Goal: Task Accomplishment & Management: Manage account settings

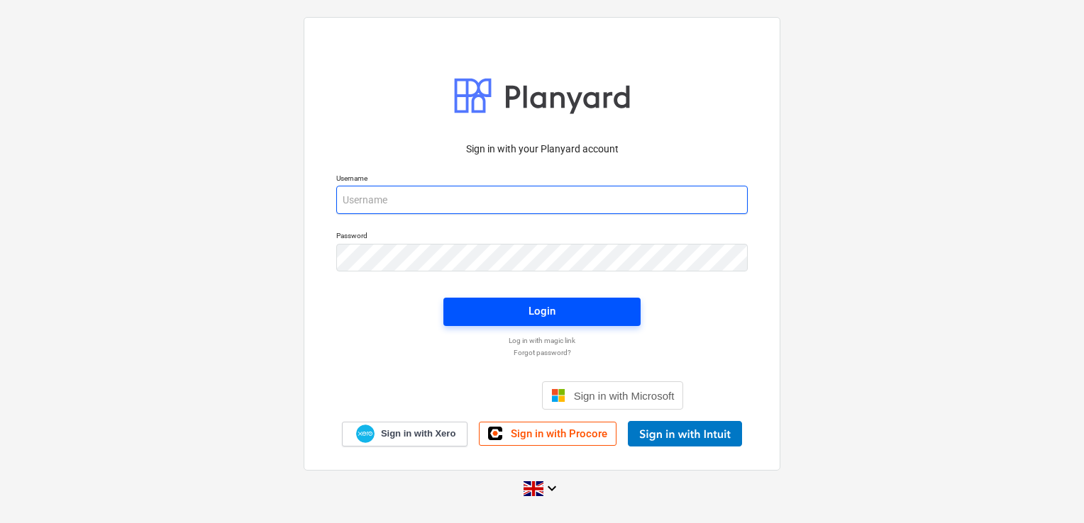
type input "[PERSON_NAME][EMAIL_ADDRESS][DOMAIN_NAME]"
click at [535, 313] on div "Login" at bounding box center [541, 311] width 27 height 18
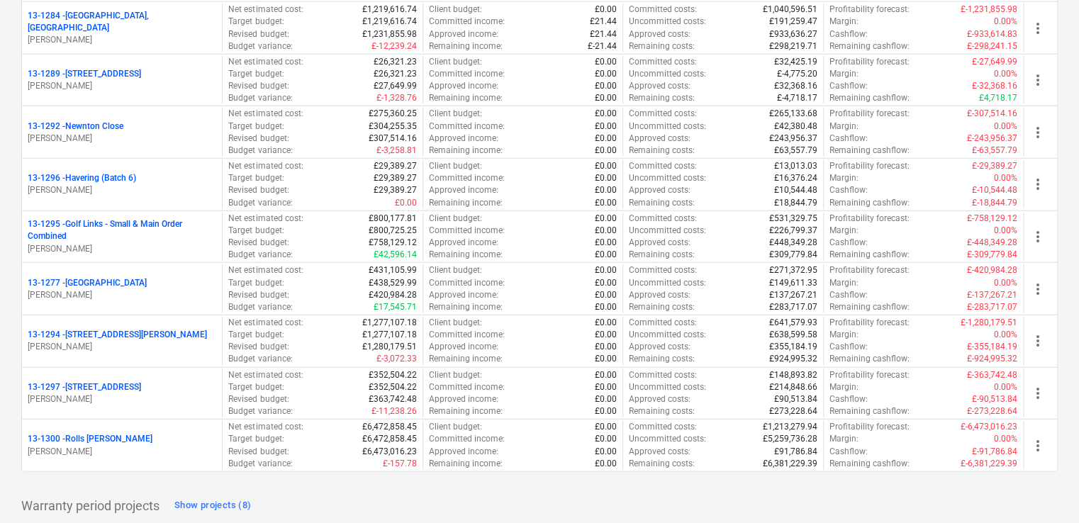
scroll to position [1798, 0]
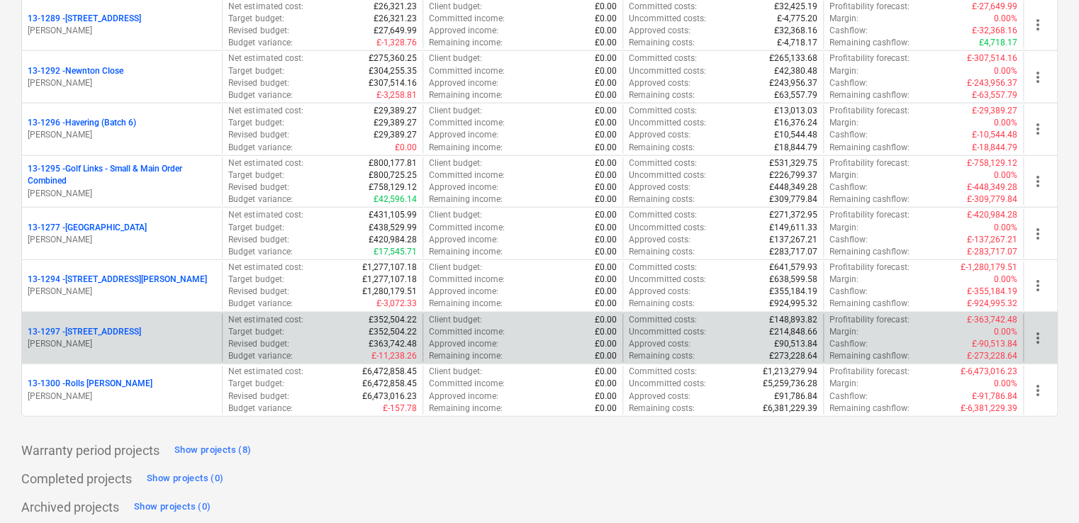
click at [82, 326] on p "[STREET_ADDRESS]" at bounding box center [84, 332] width 113 height 12
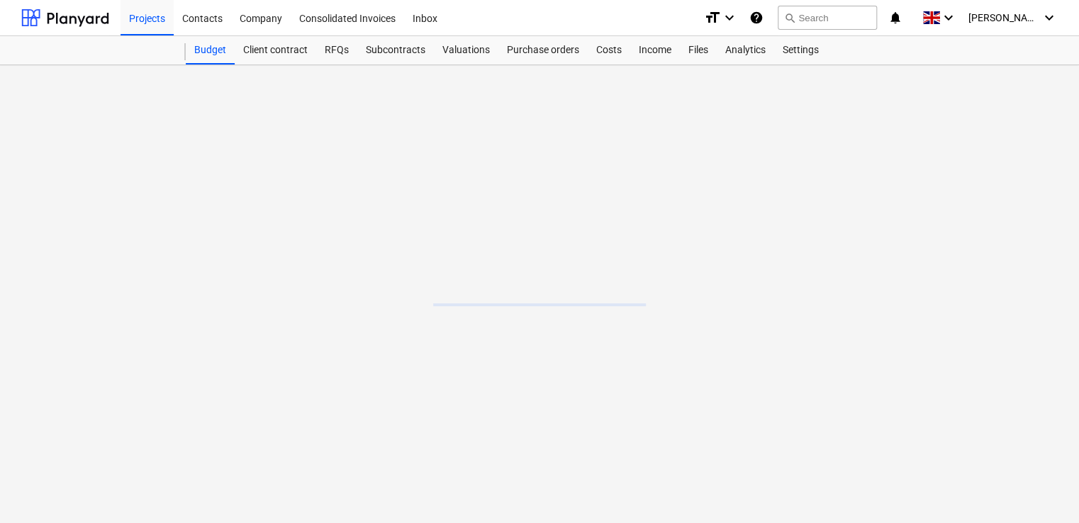
click at [82, 321] on main at bounding box center [539, 294] width 1079 height 458
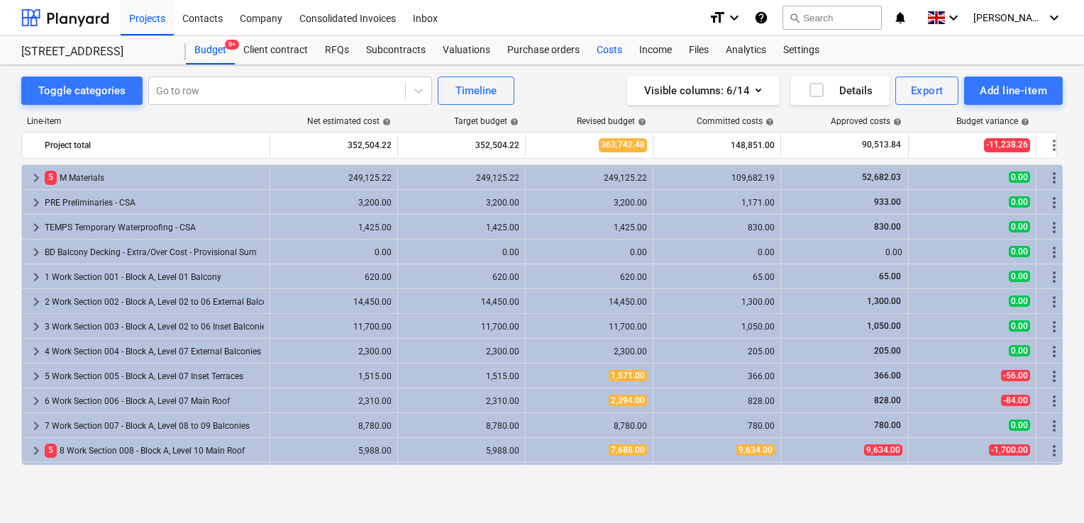
click at [601, 54] on div "Costs" at bounding box center [609, 50] width 43 height 28
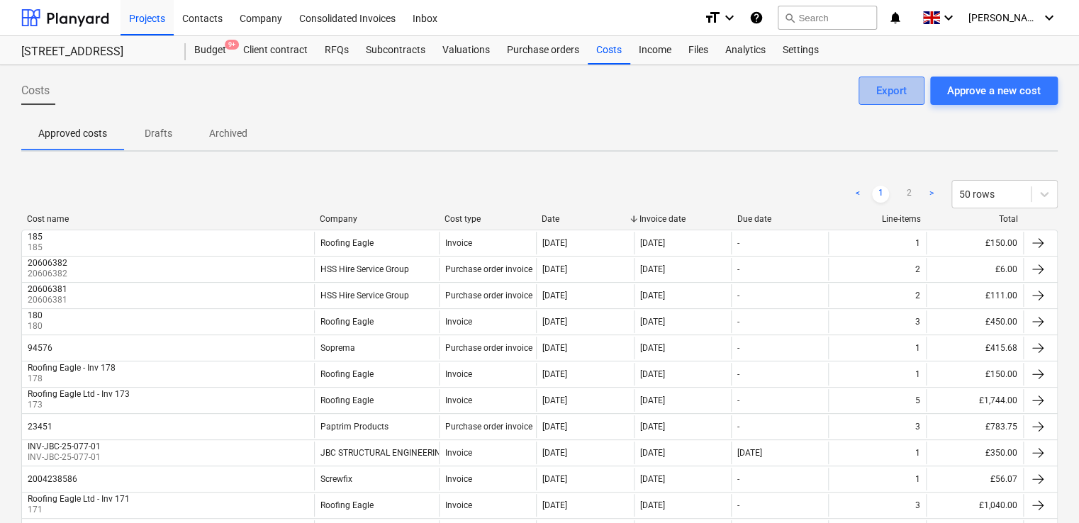
click at [904, 87] on div "Export" at bounding box center [892, 91] width 30 height 18
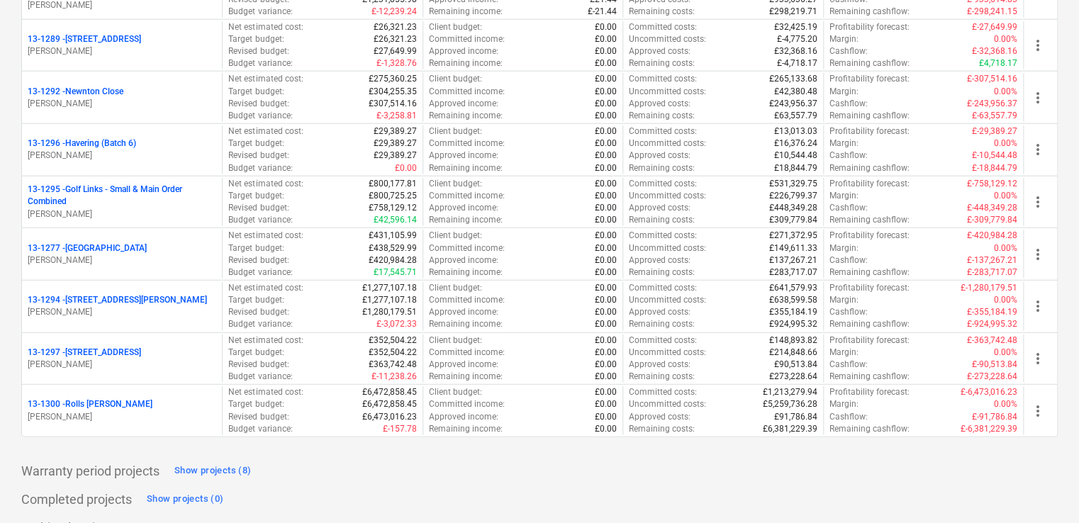
scroll to position [1798, 0]
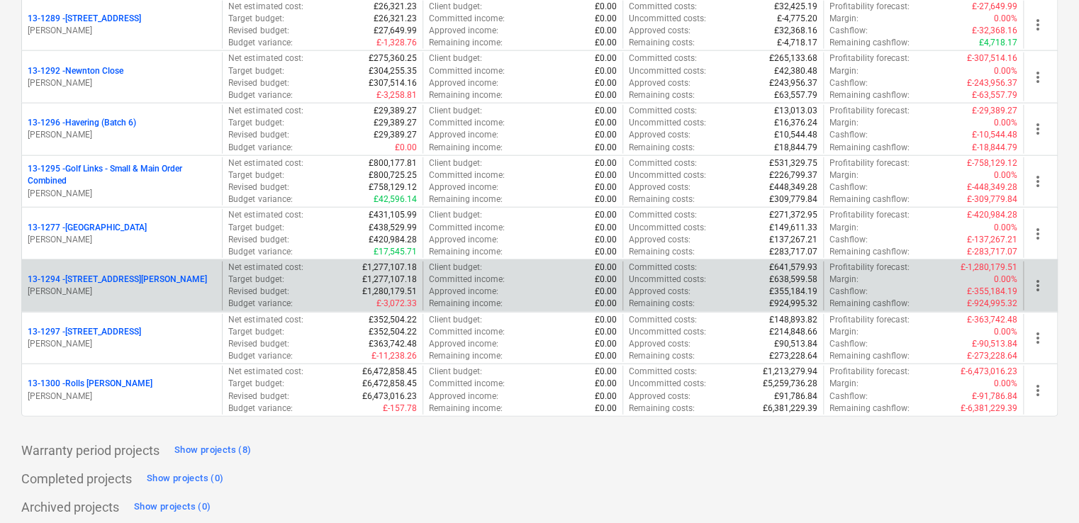
click at [89, 289] on p "[PERSON_NAME]" at bounding box center [122, 292] width 189 height 12
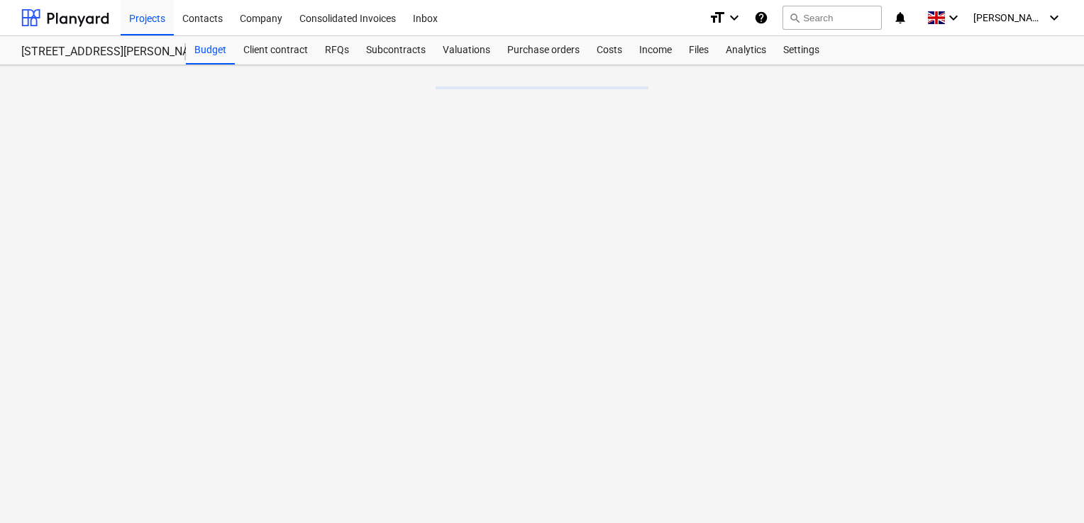
click at [89, 289] on main at bounding box center [542, 294] width 1084 height 458
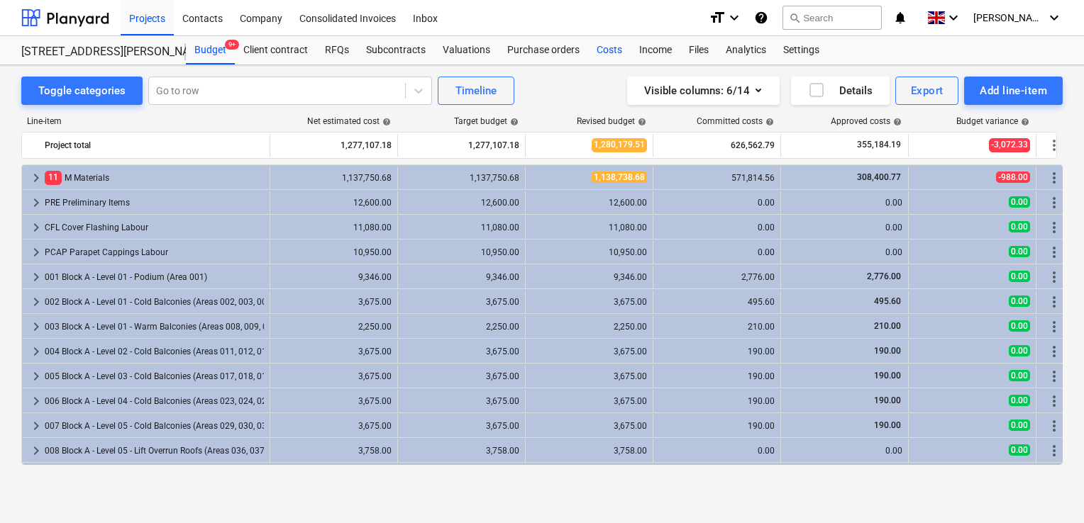
click at [611, 51] on div "Costs" at bounding box center [609, 50] width 43 height 28
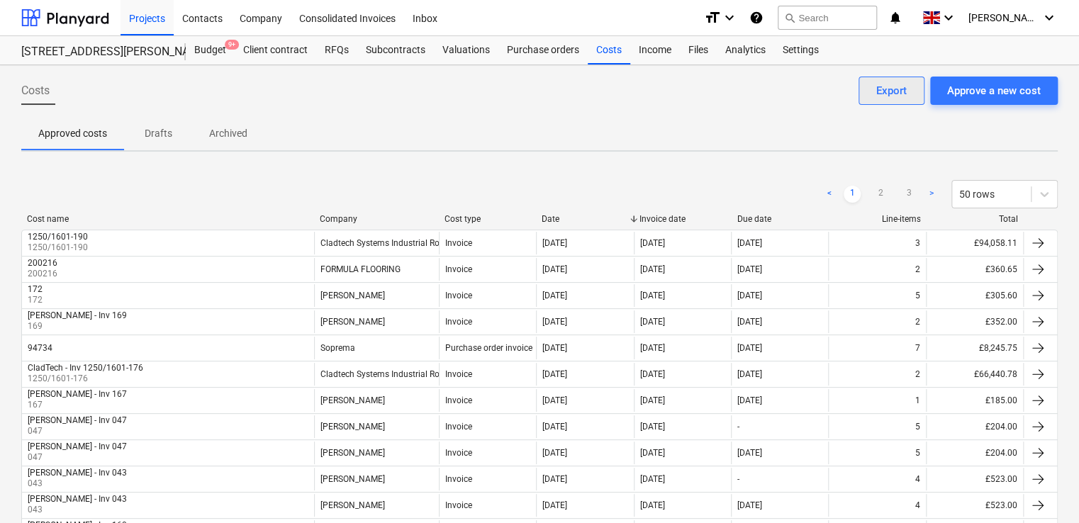
click at [900, 86] on div "Export" at bounding box center [892, 91] width 30 height 18
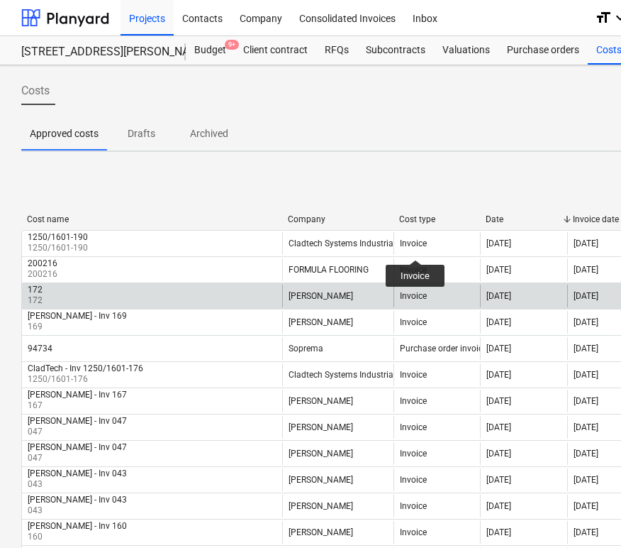
click at [204, 282] on div "172 172 [PERSON_NAME] Invoice [DATE] [DATE] [DATE] 5 £305.60" at bounding box center [485, 295] width 928 height 26
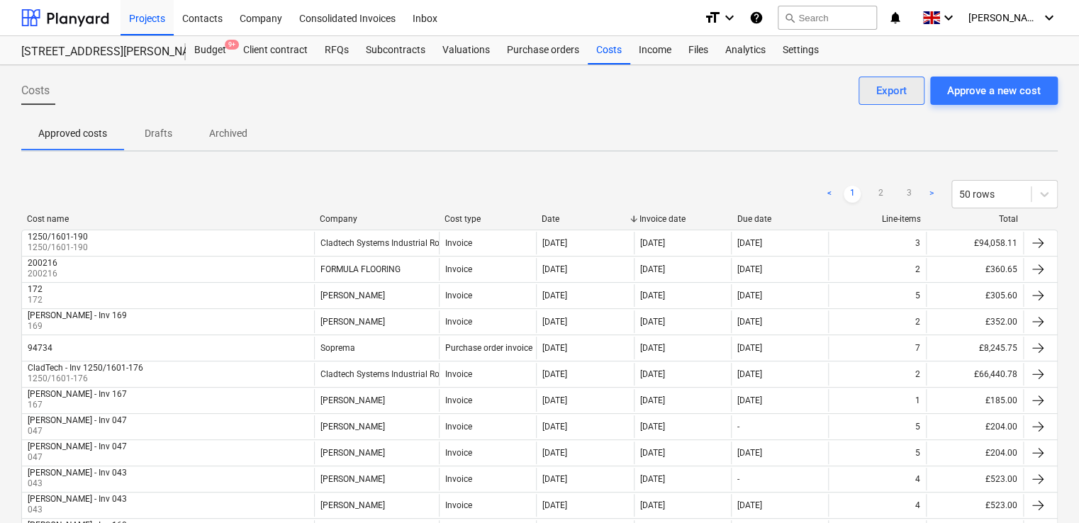
click at [882, 88] on div "Export" at bounding box center [892, 91] width 30 height 18
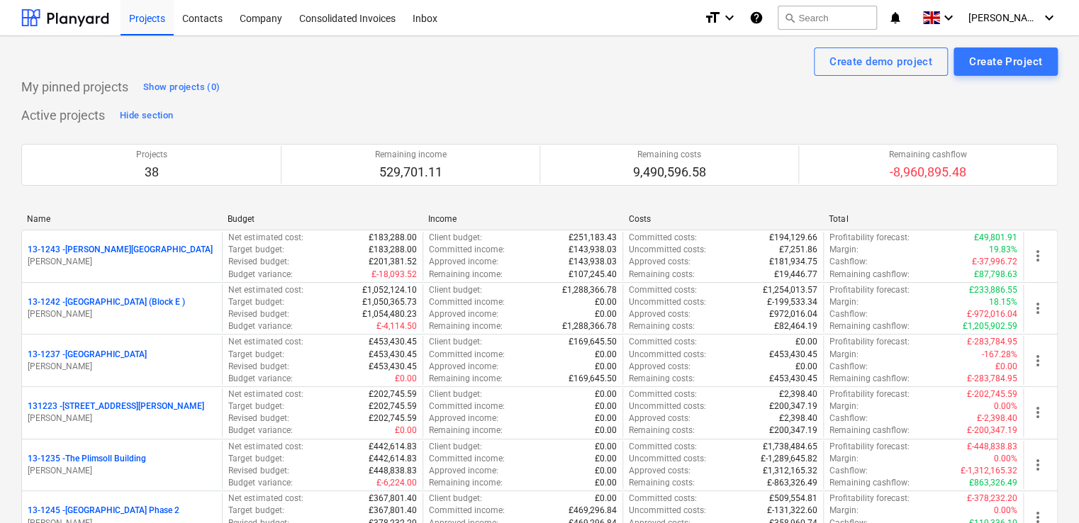
click at [350, 64] on div "Create demo project Create Project" at bounding box center [539, 62] width 1037 height 28
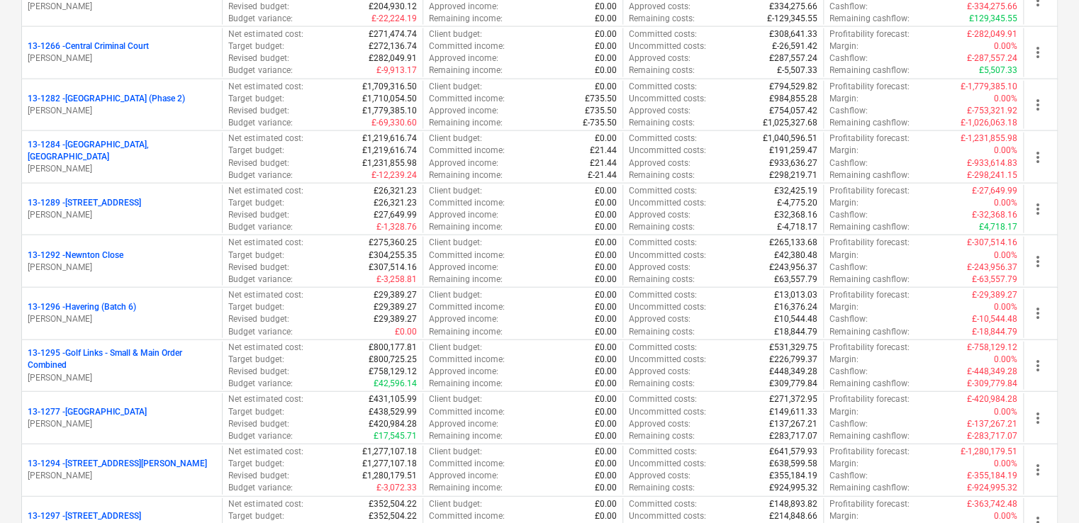
scroll to position [1798, 0]
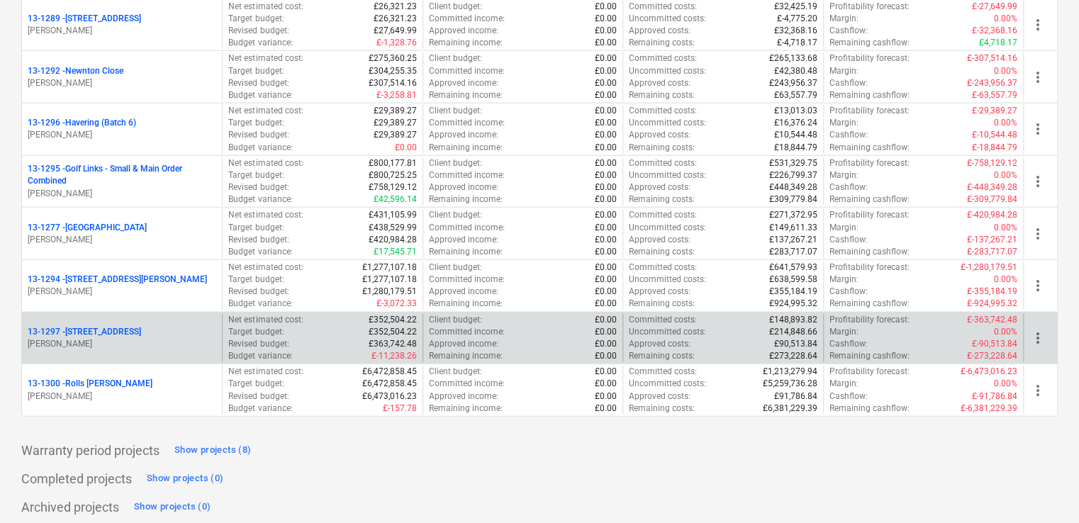
click at [54, 331] on p "[STREET_ADDRESS]" at bounding box center [84, 332] width 113 height 12
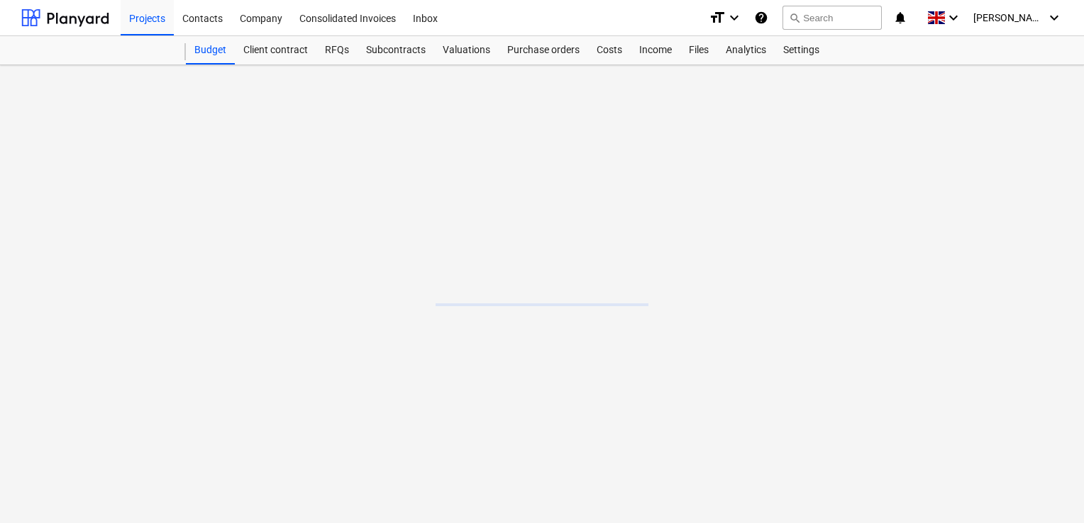
click at [54, 331] on main at bounding box center [542, 294] width 1084 height 458
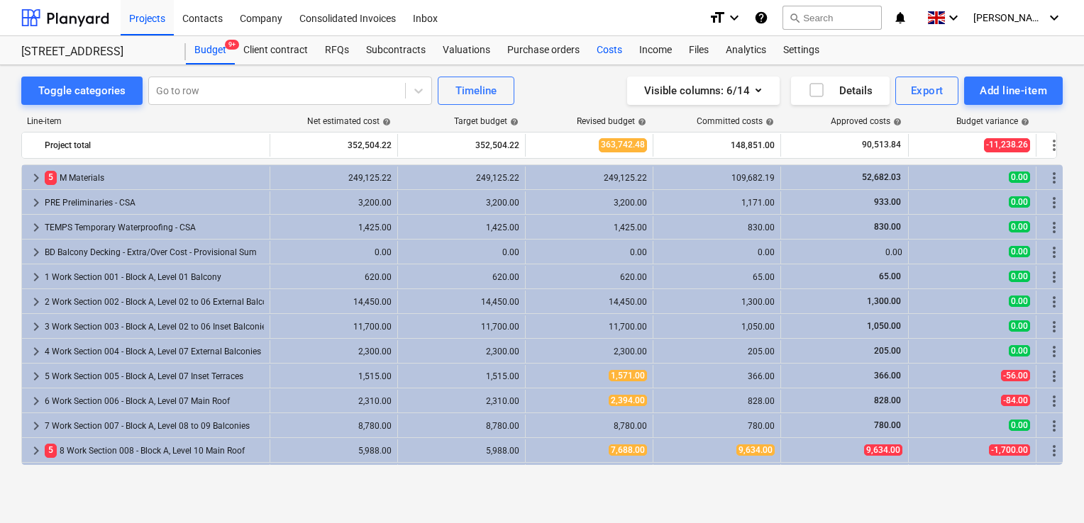
click at [607, 52] on div "Costs" at bounding box center [609, 50] width 43 height 28
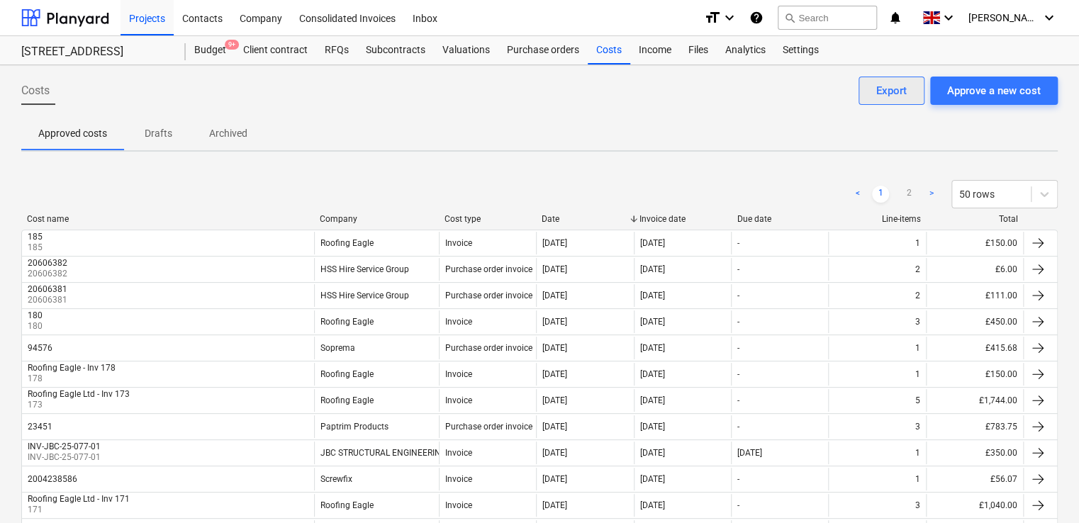
click at [897, 82] on div "Export" at bounding box center [892, 91] width 30 height 18
click at [656, 87] on div "Costs Approve a new cost Export" at bounding box center [539, 97] width 1037 height 40
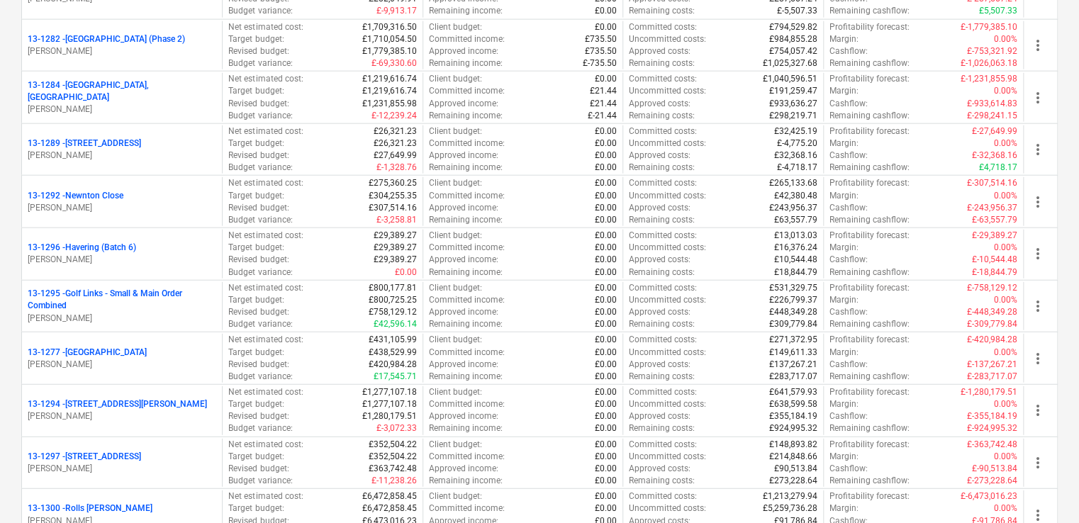
scroll to position [1787, 0]
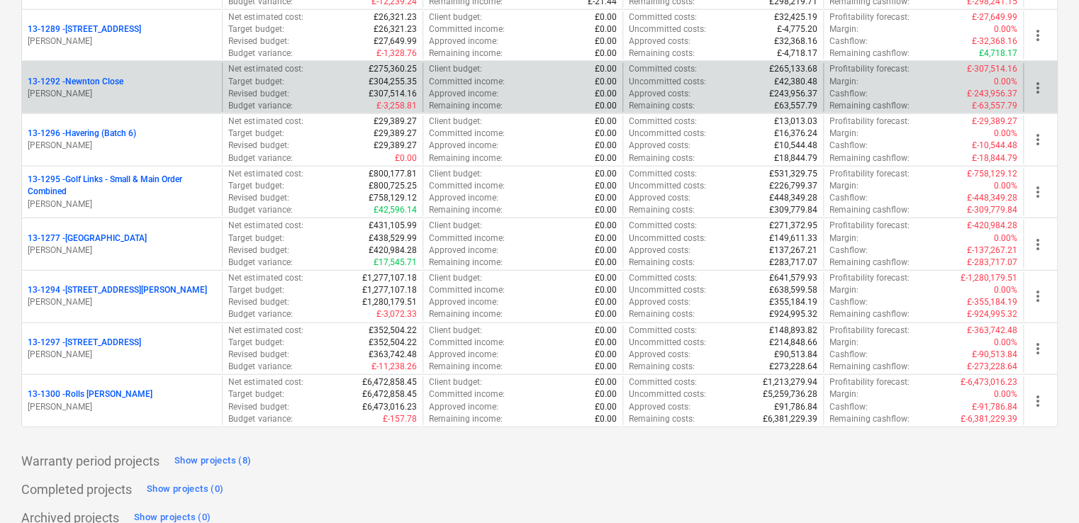
click at [109, 88] on p "[PERSON_NAME]" at bounding box center [122, 94] width 189 height 12
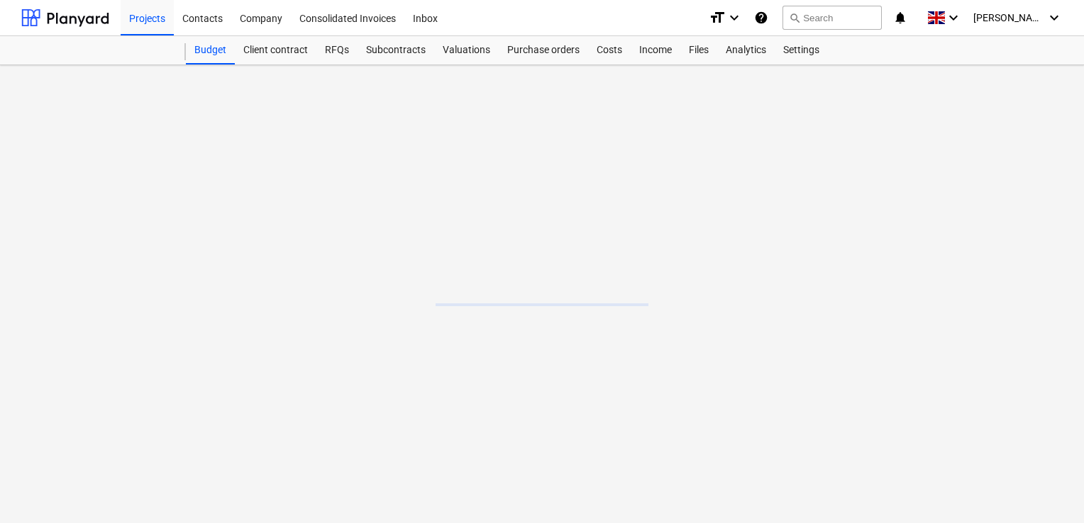
click at [109, 87] on main at bounding box center [542, 294] width 1084 height 458
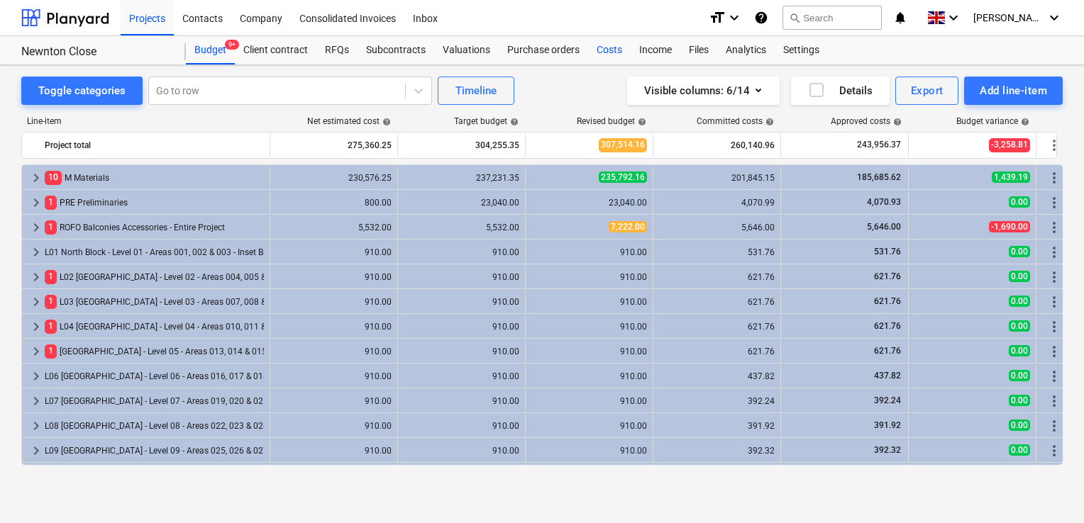
click at [600, 52] on div "Costs" at bounding box center [609, 50] width 43 height 28
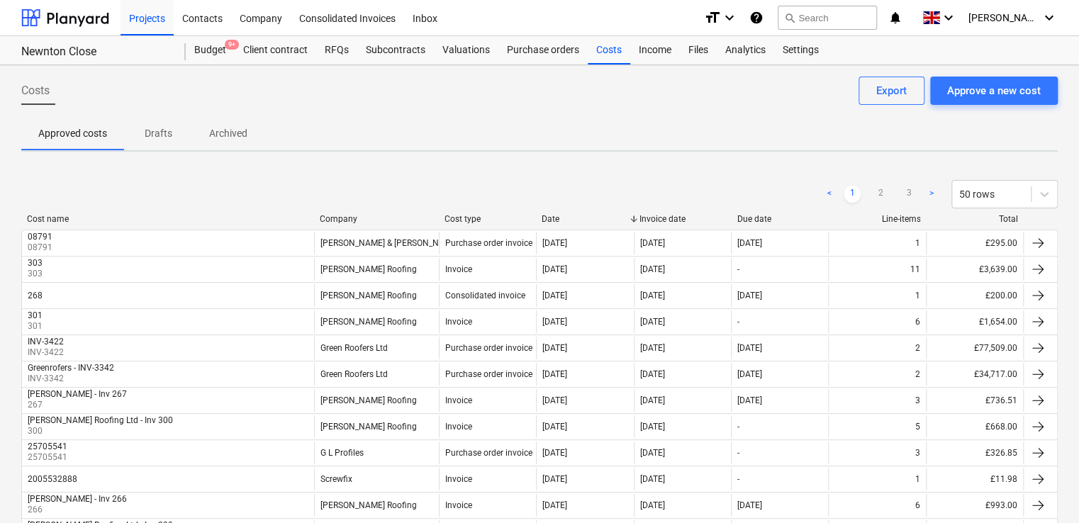
click at [636, 226] on div "Cost name Company Cost type Date Invoice date Due date Line-items Total" at bounding box center [539, 222] width 1037 height 16
click at [635, 225] on div "Cost name Company Cost type Date Invoice date Due date Line-items Total" at bounding box center [539, 222] width 1037 height 16
click at [634, 223] on div at bounding box center [634, 219] width 26 height 10
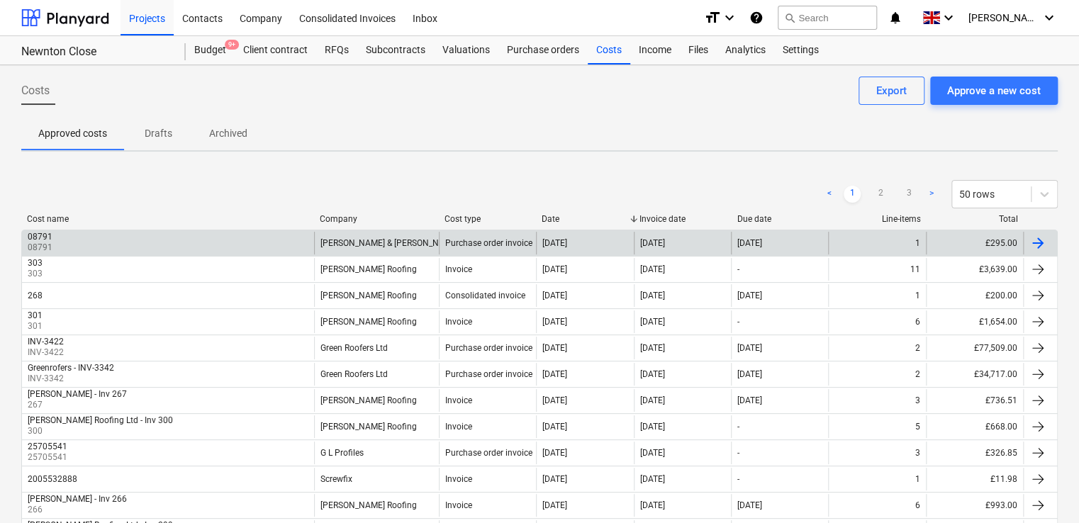
click at [723, 240] on div "[DATE]" at bounding box center [682, 243] width 97 height 23
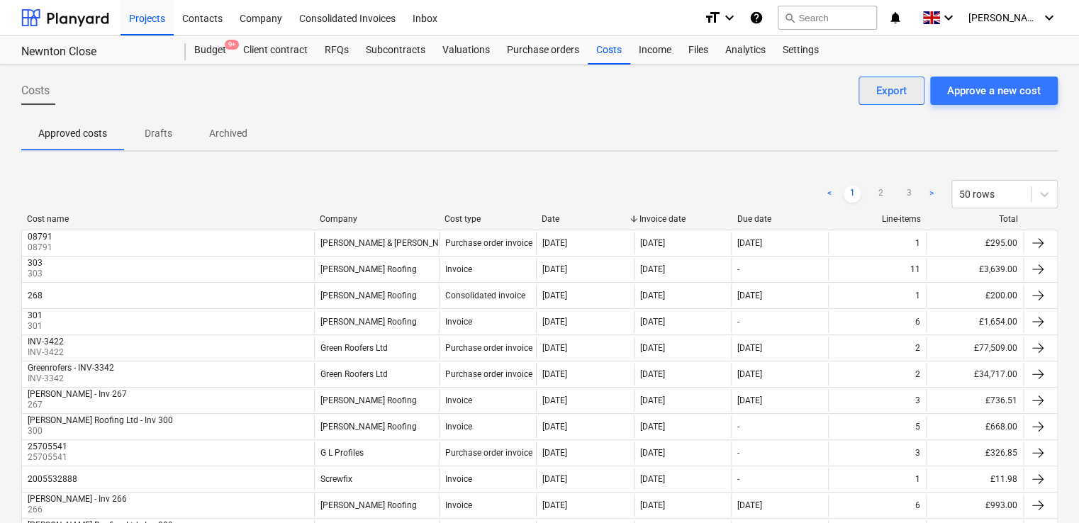
click at [897, 87] on div "Export" at bounding box center [892, 91] width 30 height 18
